Goal: Information Seeking & Learning: Learn about a topic

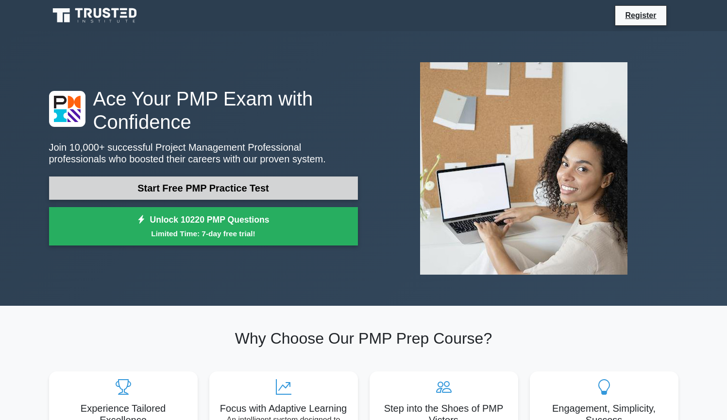
click at [329, 190] on link "Start Free PMP Practice Test" at bounding box center [203, 187] width 309 height 23
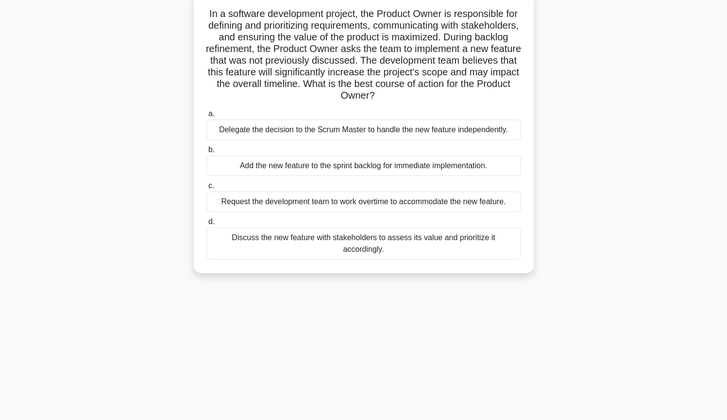
scroll to position [63, 0]
click at [462, 161] on div "Add the new feature to the sprint backlog for immediate implementation." at bounding box center [363, 165] width 315 height 20
click at [206, 152] on input "b. Add the new feature to the sprint backlog for immediate implementation." at bounding box center [206, 149] width 0 height 6
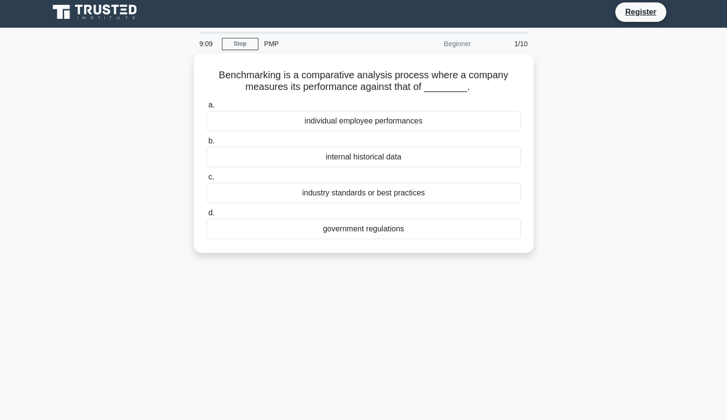
scroll to position [0, 0]
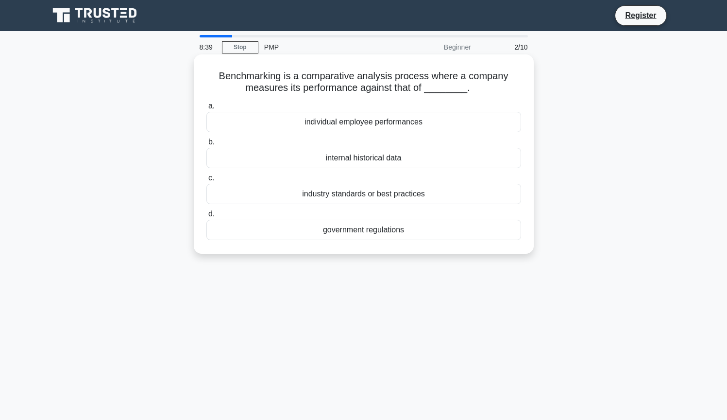
click at [431, 160] on div "internal historical data" at bounding box center [363, 158] width 315 height 20
click at [206, 145] on input "b. internal historical data" at bounding box center [206, 142] width 0 height 6
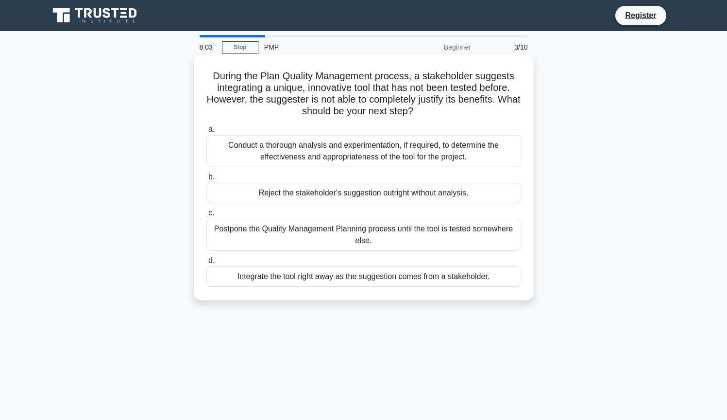
click at [382, 144] on div "Conduct a thorough analysis and experimentation, if required, to determine the …" at bounding box center [363, 151] width 315 height 32
click at [206, 133] on input "a. Conduct a thorough analysis and experimentation, if required, to determine t…" at bounding box center [206, 129] width 0 height 6
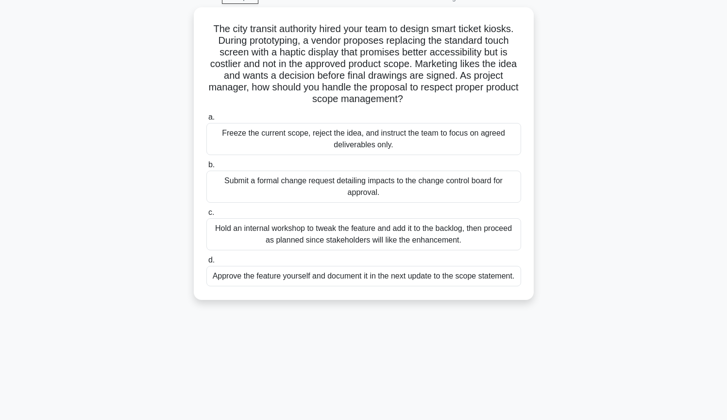
scroll to position [51, 0]
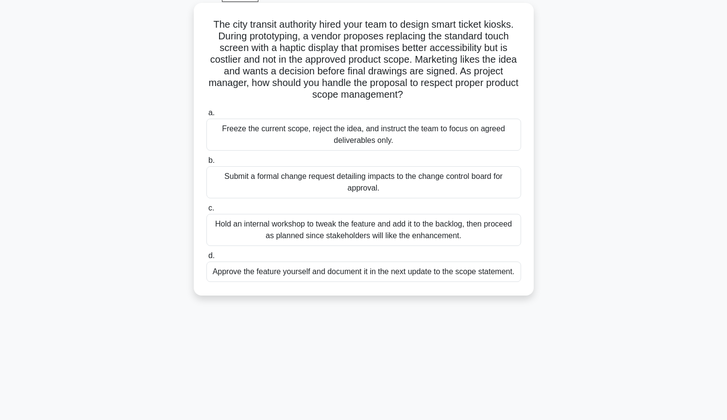
click at [496, 189] on div "Submit a formal change request detailing impacts to the change control board fo…" at bounding box center [363, 182] width 315 height 32
click at [206, 164] on input "b. Submit a formal change request detailing impacts to the change control board…" at bounding box center [206, 160] width 0 height 6
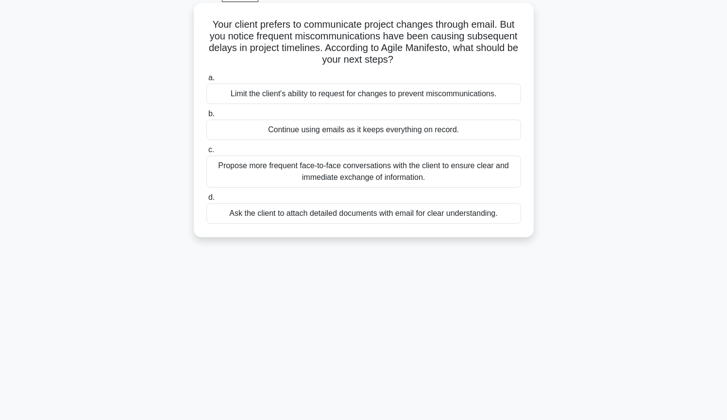
scroll to position [0, 0]
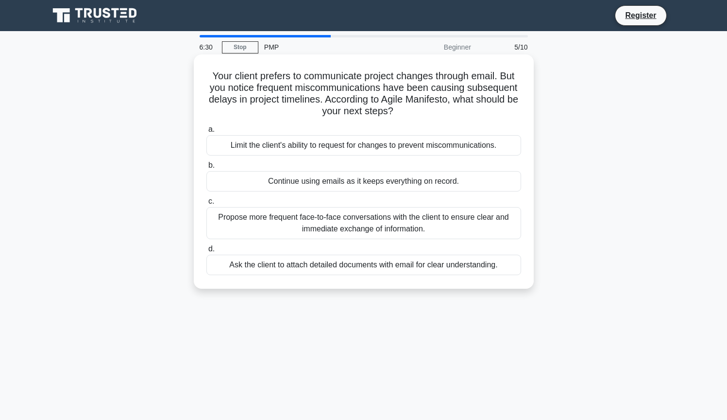
click at [275, 230] on div "Propose more frequent face-to-face conversations with the client to ensure clea…" at bounding box center [363, 223] width 315 height 32
click at [206, 204] on input "c. Propose more frequent face-to-face conversations with the client to ensure c…" at bounding box center [206, 201] width 0 height 6
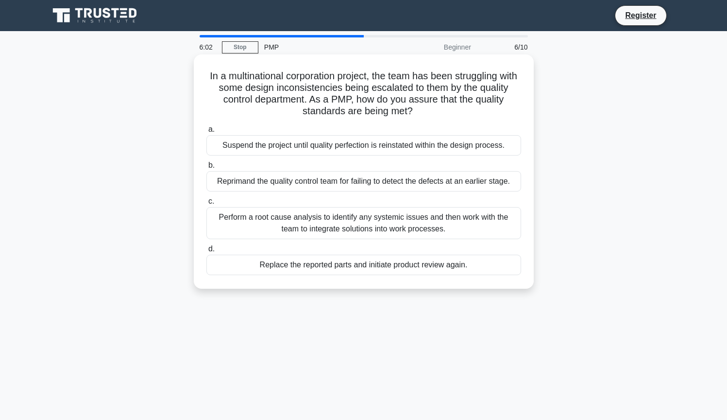
click at [254, 231] on div "Perform a root cause analysis to identify any systemic issues and then work wit…" at bounding box center [363, 223] width 315 height 32
click at [206, 204] on input "c. Perform a root cause analysis to identify any systemic issues and then work …" at bounding box center [206, 201] width 0 height 6
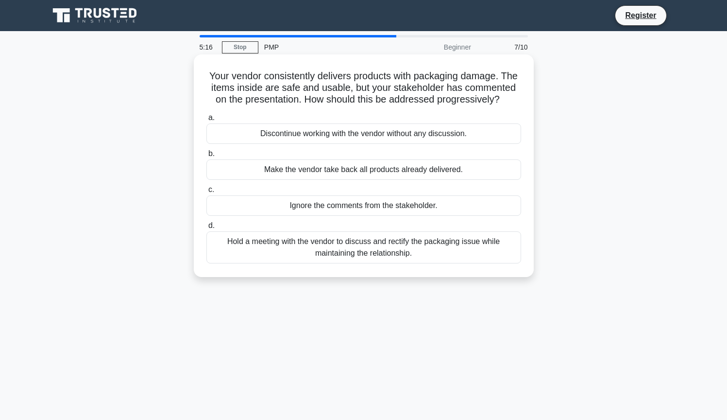
click at [245, 248] on div "Hold a meeting with the vendor to discuss and rectify the packaging issue while…" at bounding box center [363, 247] width 315 height 32
click at [206, 229] on input "d. Hold a meeting with the vendor to discuss and rectify the packaging issue wh…" at bounding box center [206, 225] width 0 height 6
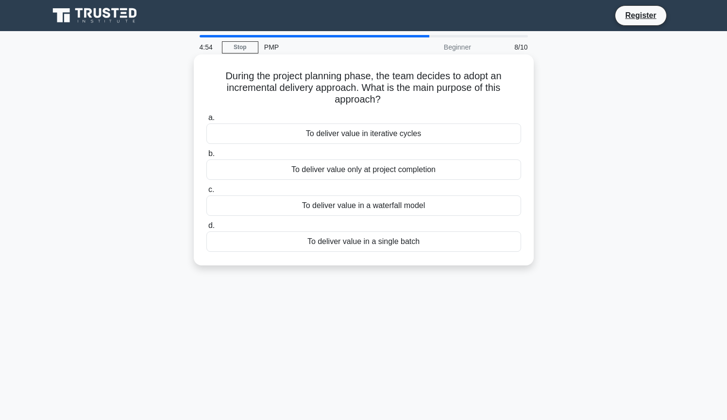
click at [253, 135] on div "To deliver value in iterative cycles" at bounding box center [363, 133] width 315 height 20
click at [206, 121] on input "a. To deliver value in iterative cycles" at bounding box center [206, 118] width 0 height 6
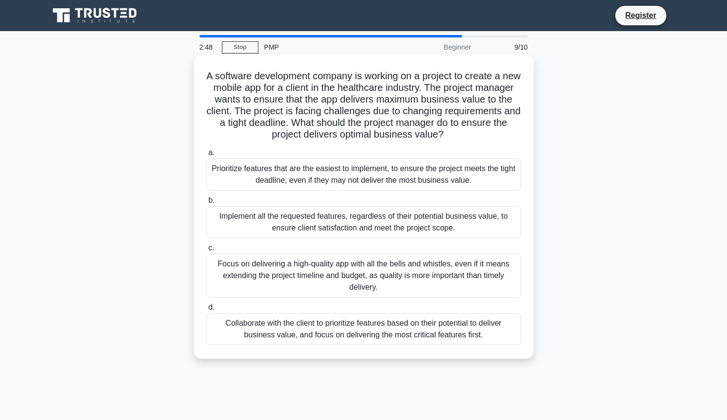
click at [219, 335] on div "Collaborate with the client to prioritize features based on their potential to …" at bounding box center [363, 329] width 315 height 32
click at [206, 310] on input "d. Collaborate with the client to prioritize features based on their potential …" at bounding box center [206, 307] width 0 height 6
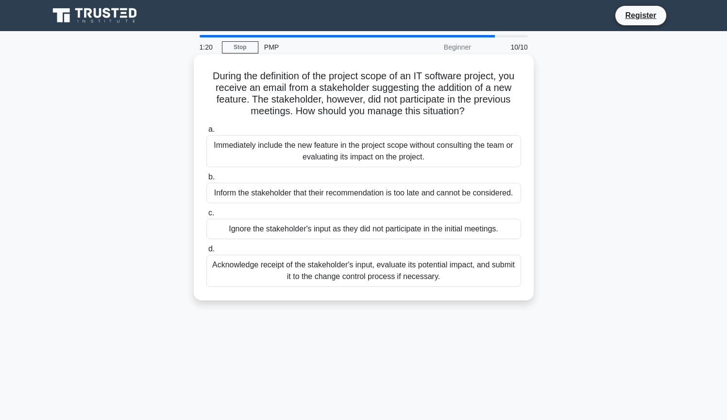
click at [263, 271] on div "Acknowledge receipt of the stakeholder's input, evaluate its potential impact, …" at bounding box center [363, 270] width 315 height 32
click at [206, 252] on input "d. Acknowledge receipt of the stakeholder's input, evaluate its potential impac…" at bounding box center [206, 249] width 0 height 6
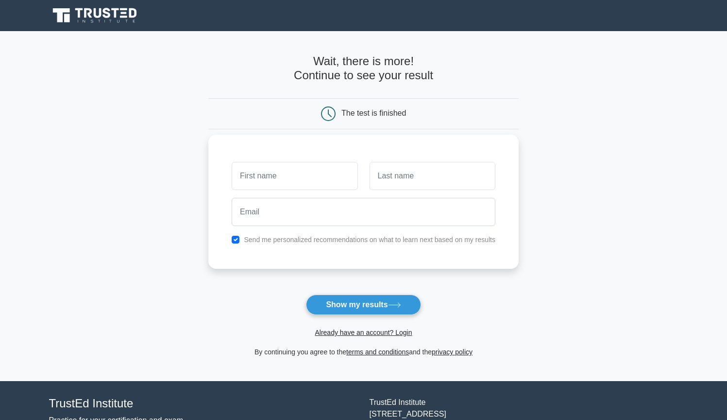
click at [285, 183] on input "text" at bounding box center [295, 176] width 126 height 28
type input "Vini"
type input "S"
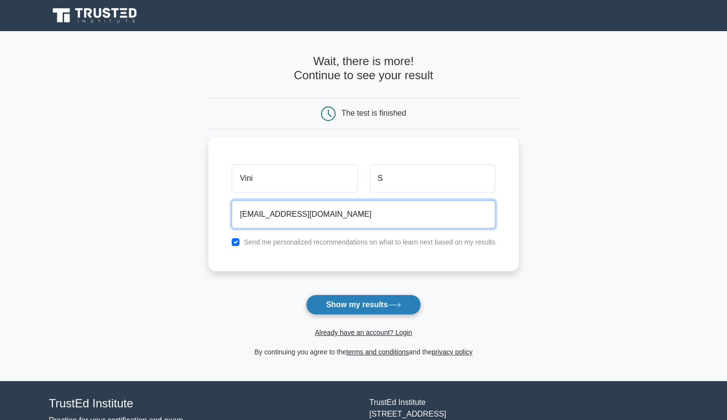
type input "bluyrose@gmail.com"
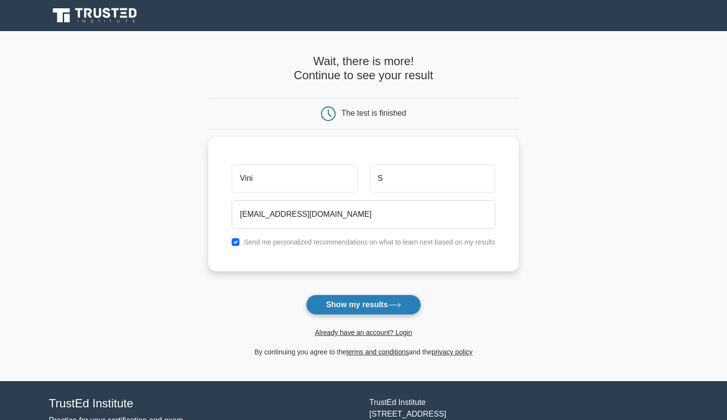
click at [334, 302] on button "Show my results" at bounding box center [363, 304] width 115 height 20
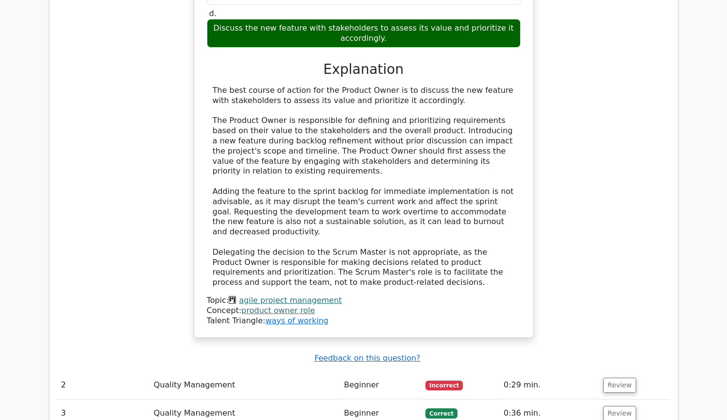
scroll to position [1109, 0]
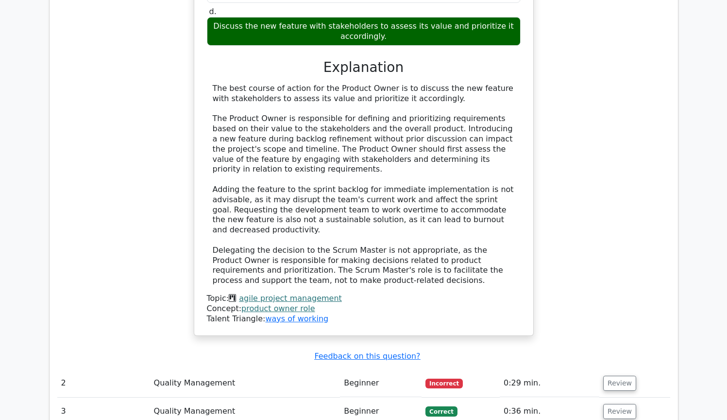
click at [320, 369] on td "Quality Management" at bounding box center [245, 383] width 190 height 28
click at [616, 375] on button "Review" at bounding box center [619, 382] width 33 height 15
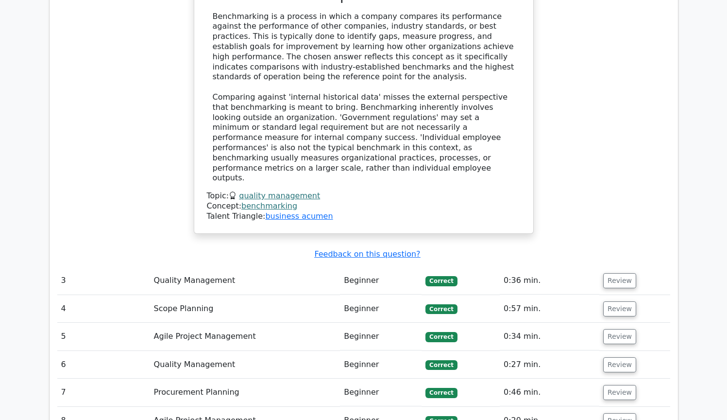
scroll to position [2165, 0]
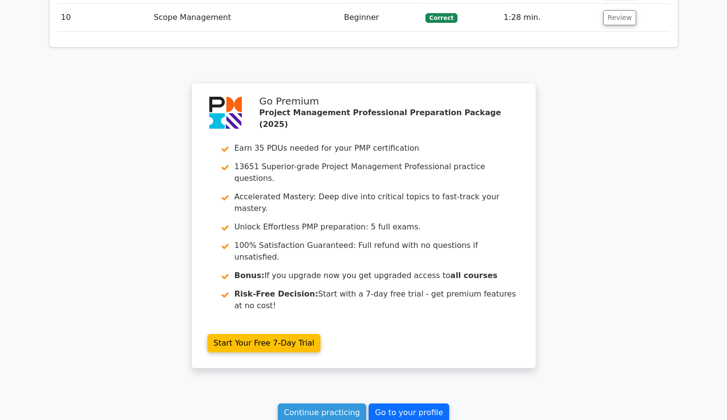
click at [402, 403] on link "Go to your profile" at bounding box center [409, 412] width 81 height 18
